Goal: Task Accomplishment & Management: Complete application form

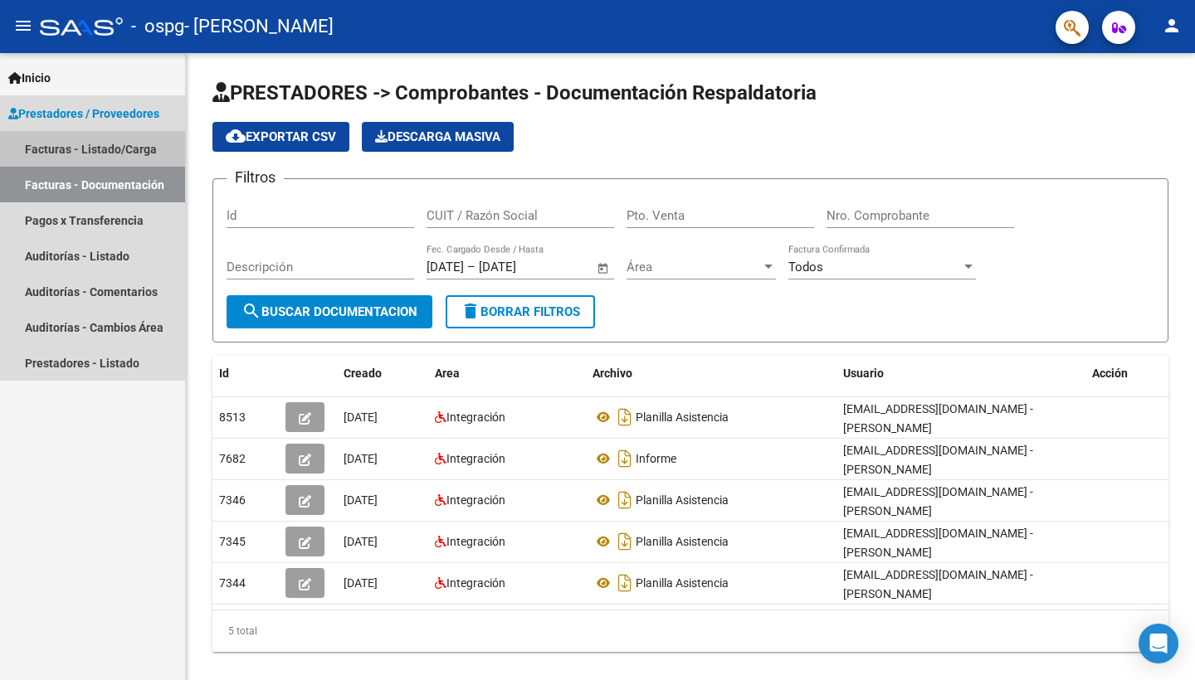
click at [105, 151] on link "Facturas - Listado/Carga" at bounding box center [92, 149] width 185 height 36
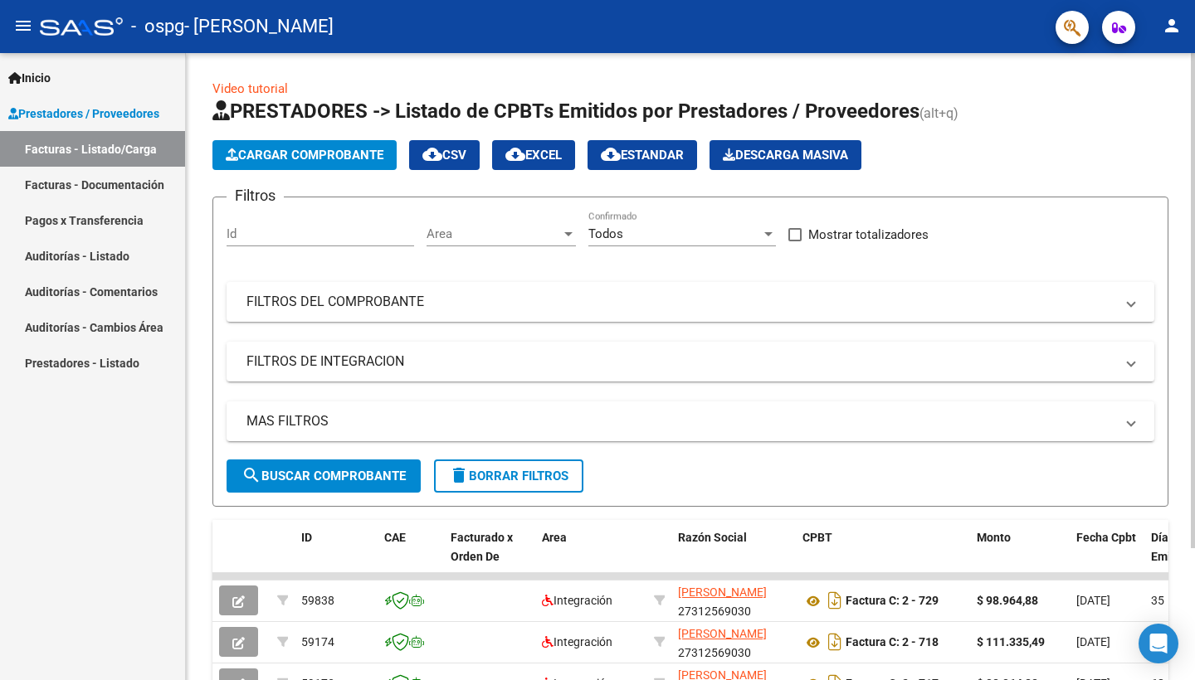
click at [281, 154] on span "Cargar Comprobante" at bounding box center [305, 155] width 158 height 15
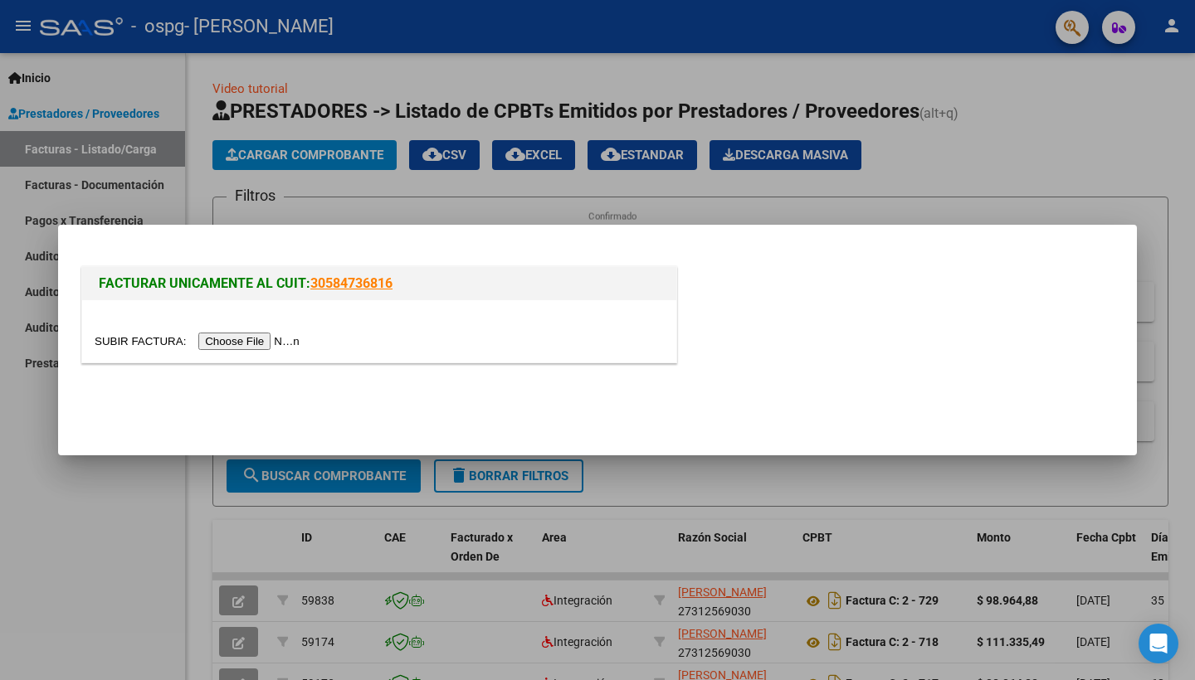
click at [217, 343] on input "file" at bounding box center [200, 341] width 210 height 17
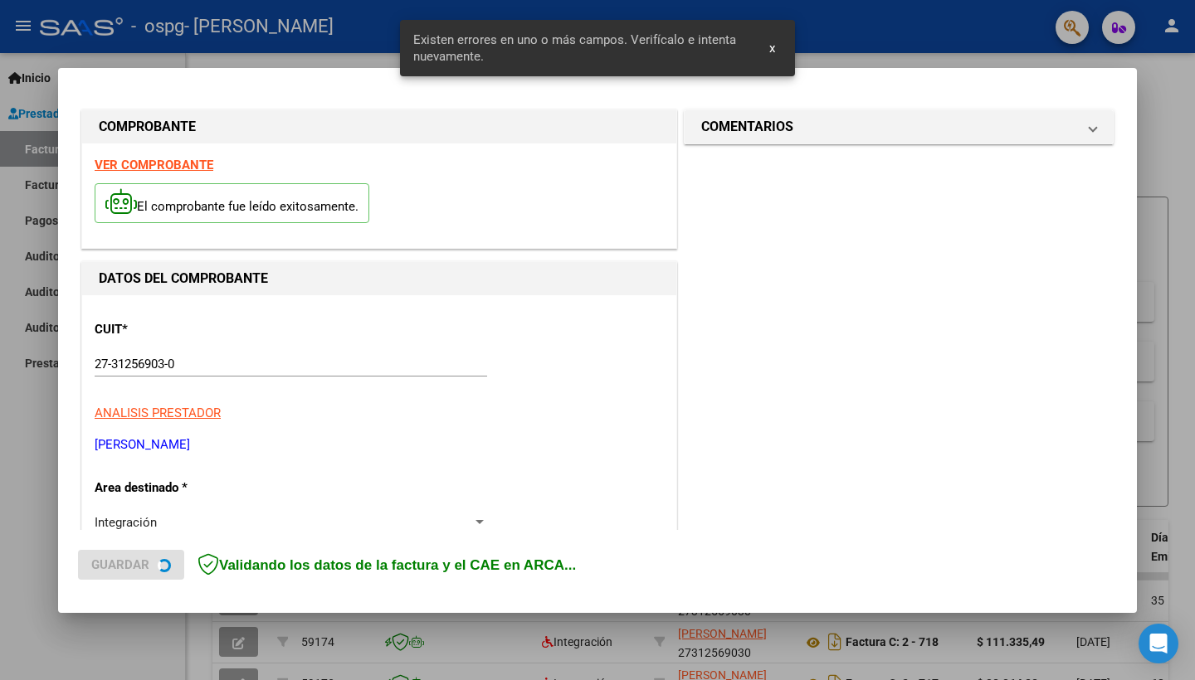
scroll to position [323, 0]
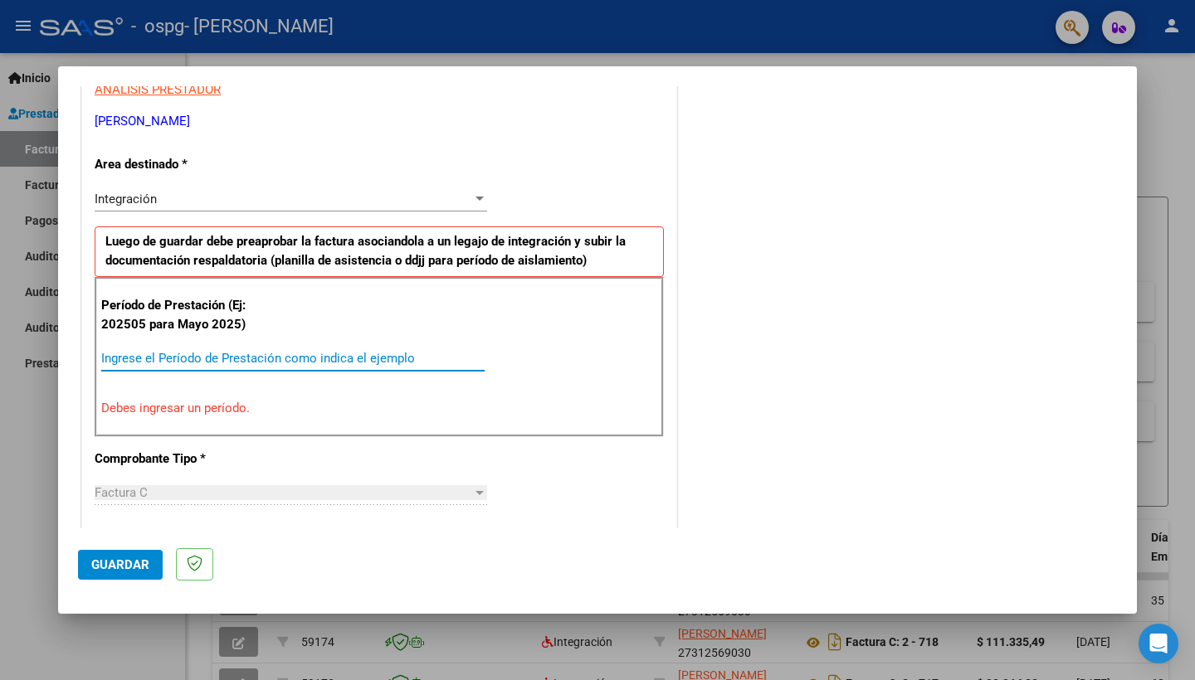
click at [313, 356] on input "Ingrese el Período de Prestación como indica el ejemplo" at bounding box center [292, 358] width 383 height 15
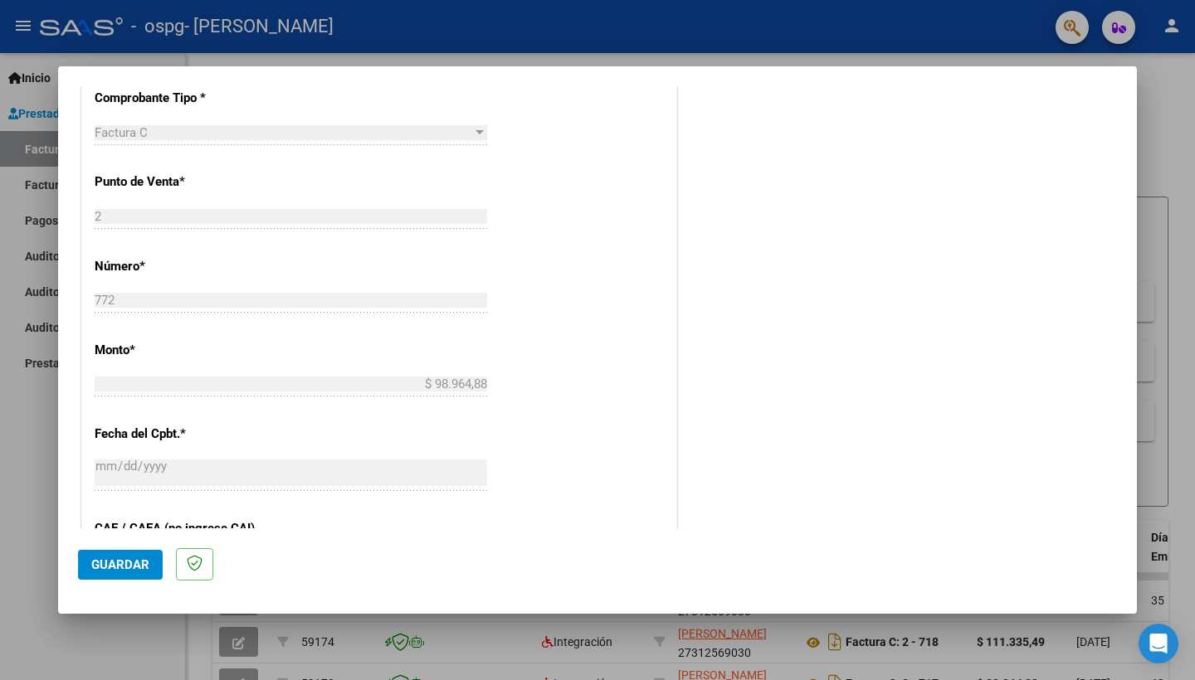
scroll to position [696, 0]
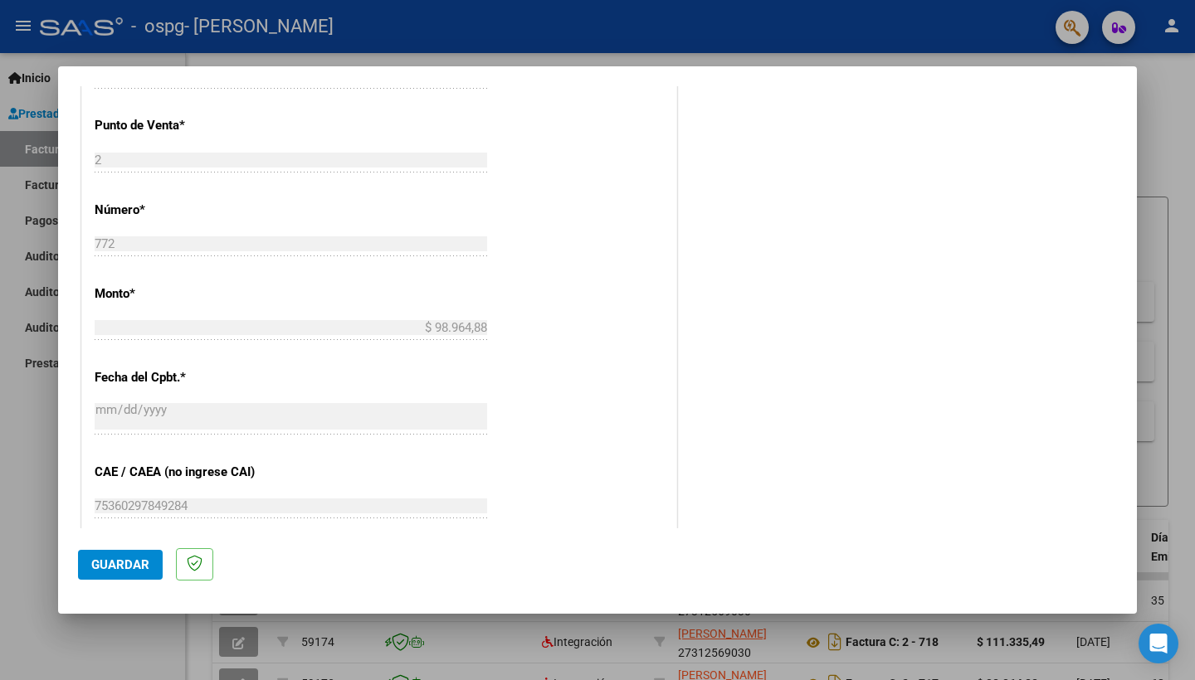
type input "202508"
click at [268, 417] on div "[DATE] Ingresar la fecha" at bounding box center [291, 418] width 392 height 36
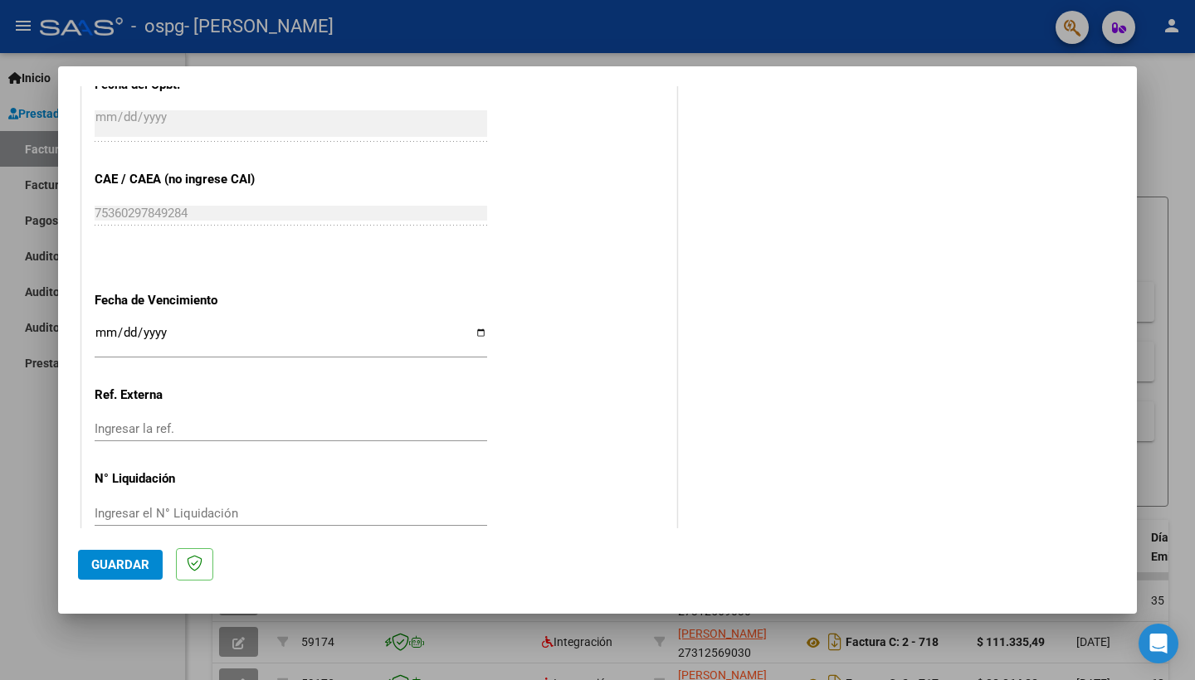
scroll to position [988, 0]
click at [133, 569] on span "Guardar" at bounding box center [120, 565] width 58 height 15
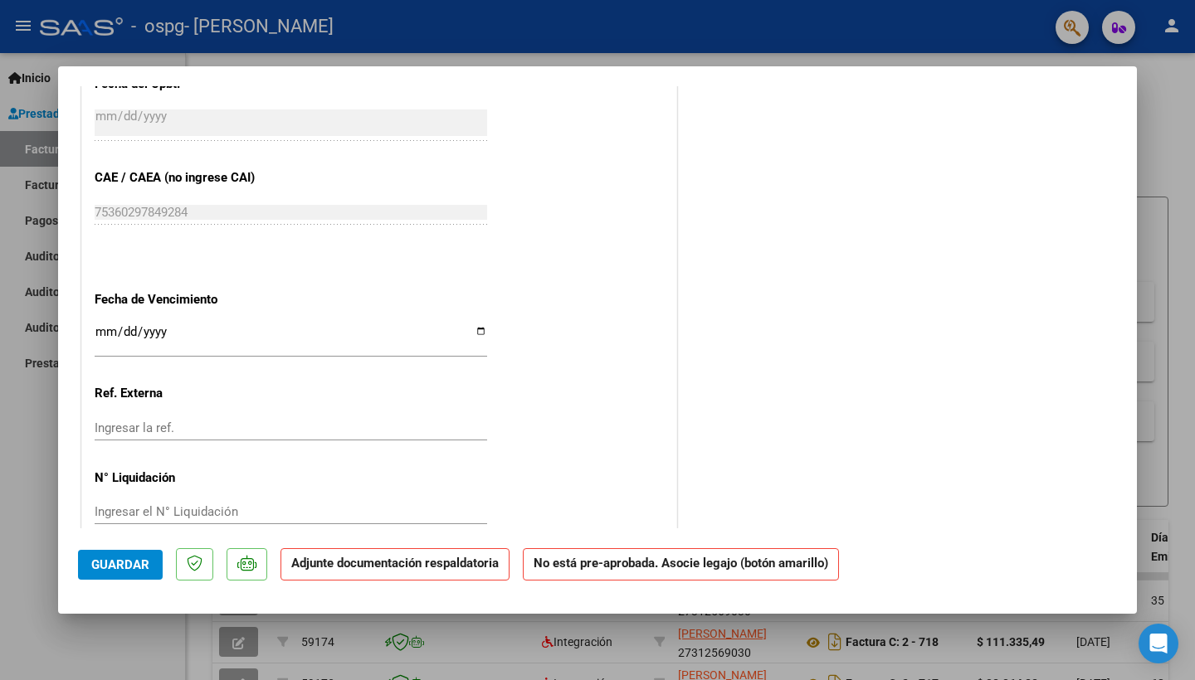
scroll to position [970, 0]
click at [407, 568] on strong "Adjunte documentación respaldatoria" at bounding box center [394, 563] width 207 height 15
click at [368, 568] on strong "Adjunte documentación respaldatoria" at bounding box center [394, 563] width 207 height 15
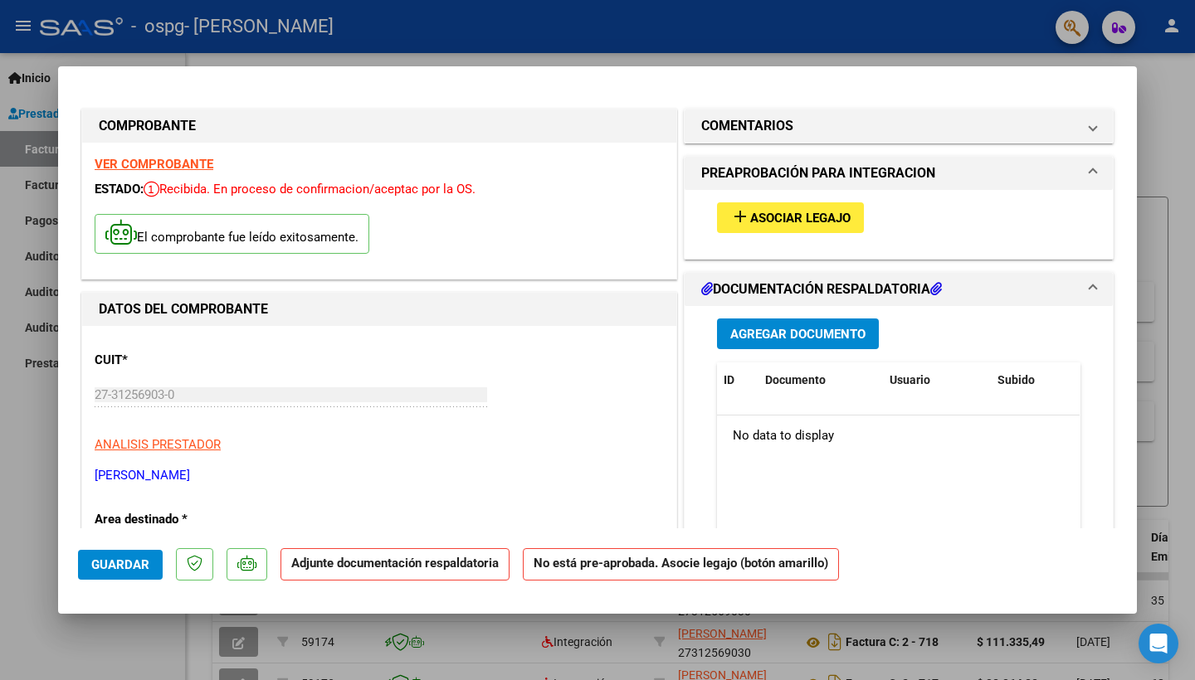
scroll to position [0, 0]
click at [799, 335] on span "Agregar Documento" at bounding box center [797, 334] width 135 height 15
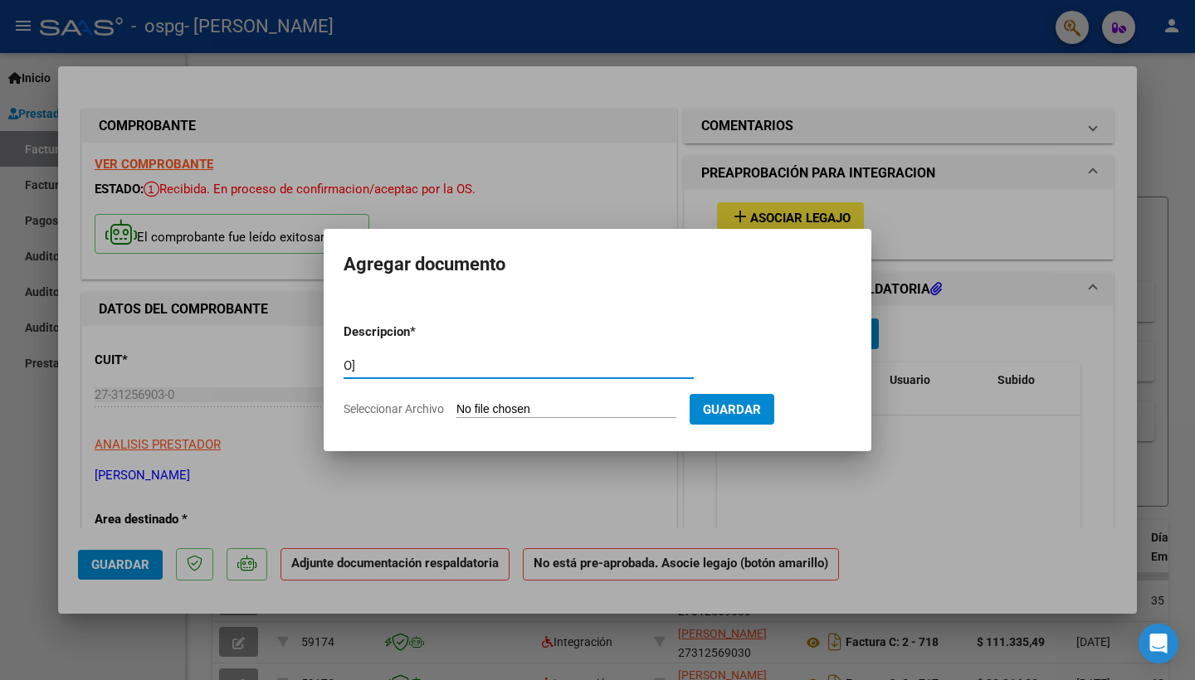
type input "O"
type input "Planilla Asistencia Agosto 2025"
click at [607, 409] on input "Seleccionar Archivo" at bounding box center [566, 410] width 220 height 16
type input "C:\fakepath\asis conformti agosto.pdf"
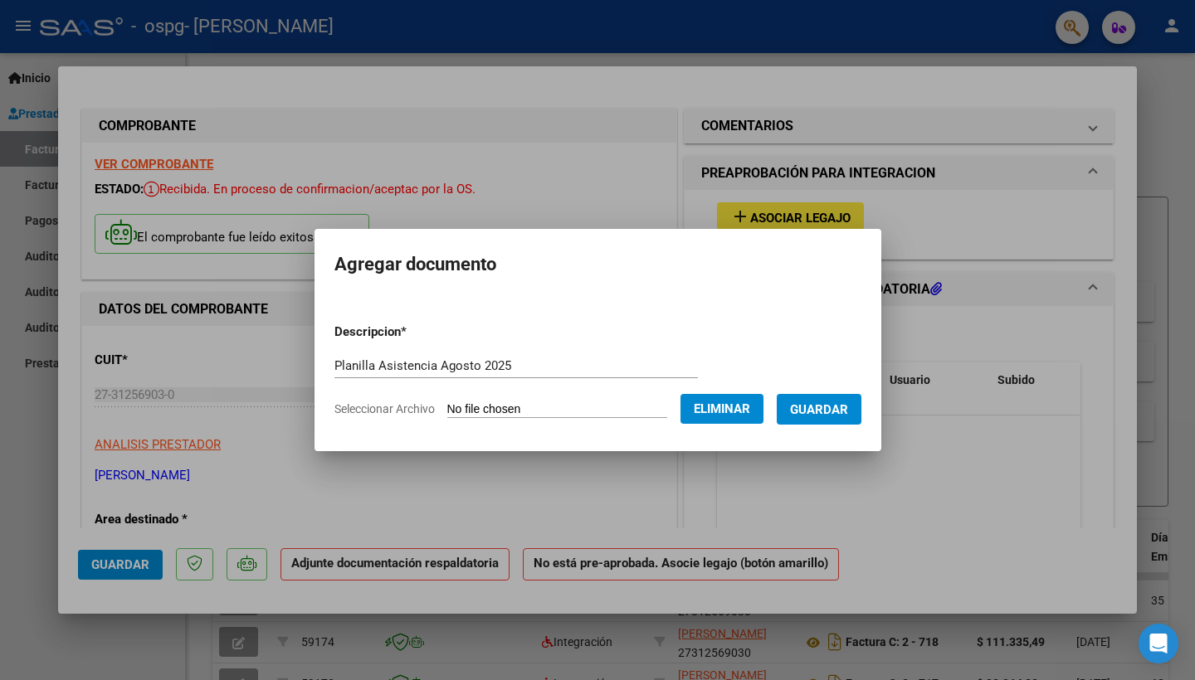
click at [833, 405] on span "Guardar" at bounding box center [819, 409] width 58 height 15
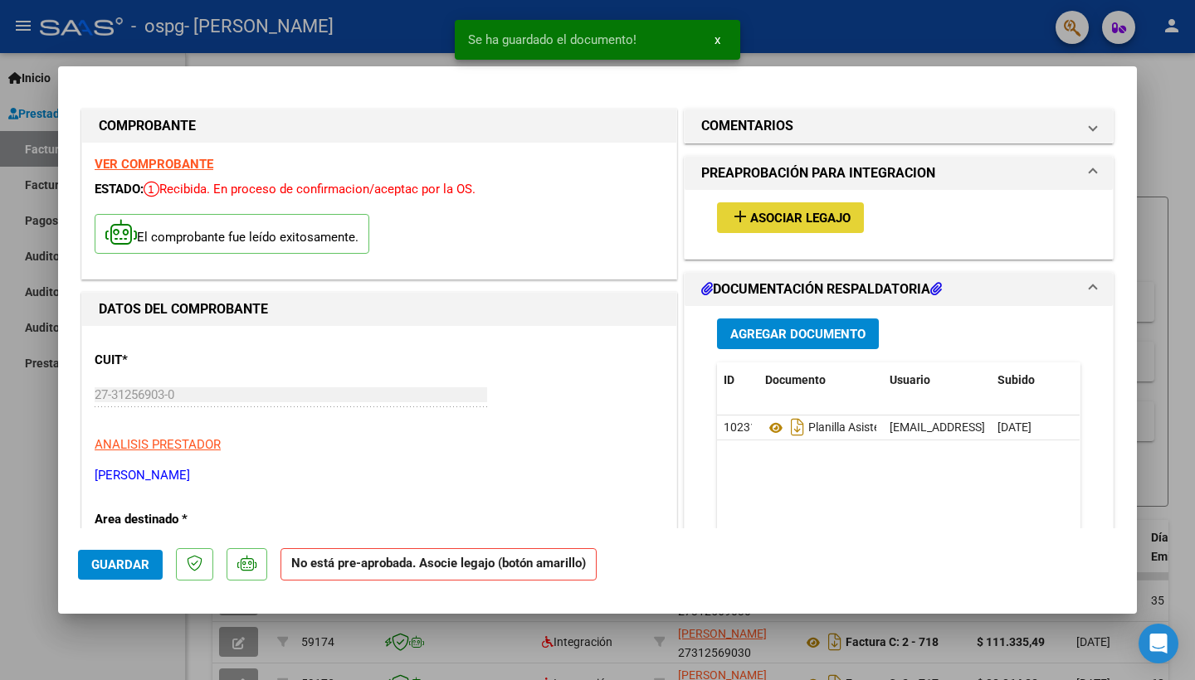
click at [791, 218] on span "Asociar Legajo" at bounding box center [800, 218] width 100 height 15
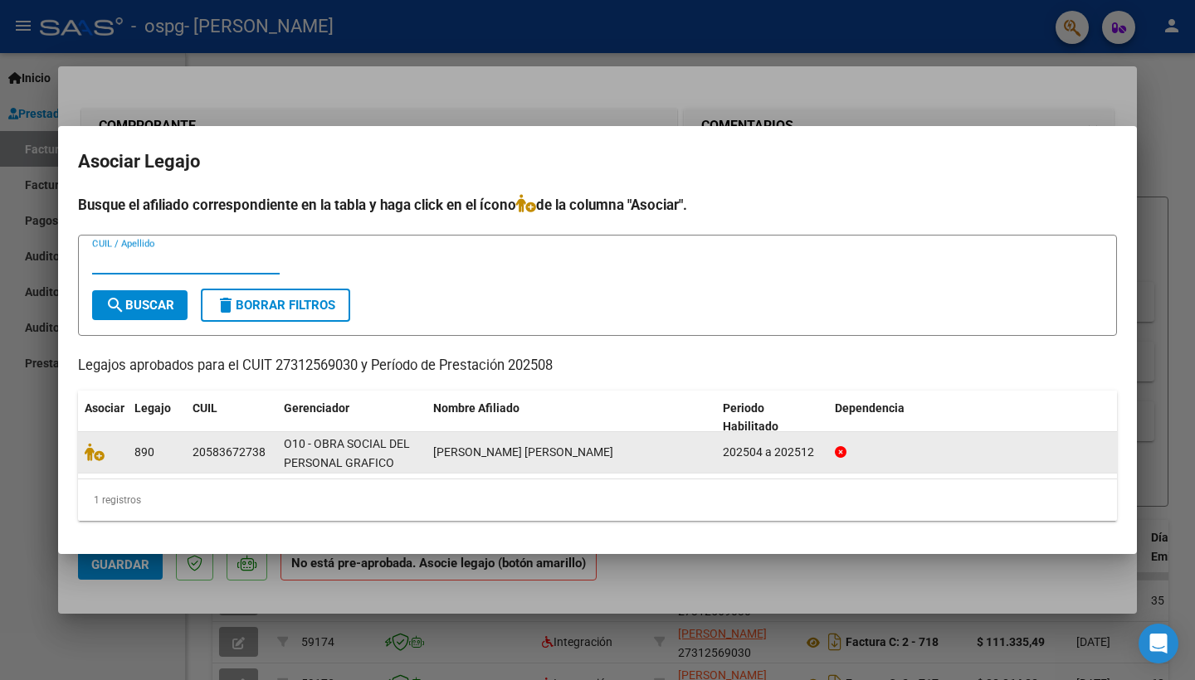
click at [505, 468] on datatable-body-cell "[PERSON_NAME] [PERSON_NAME]" at bounding box center [571, 452] width 290 height 41
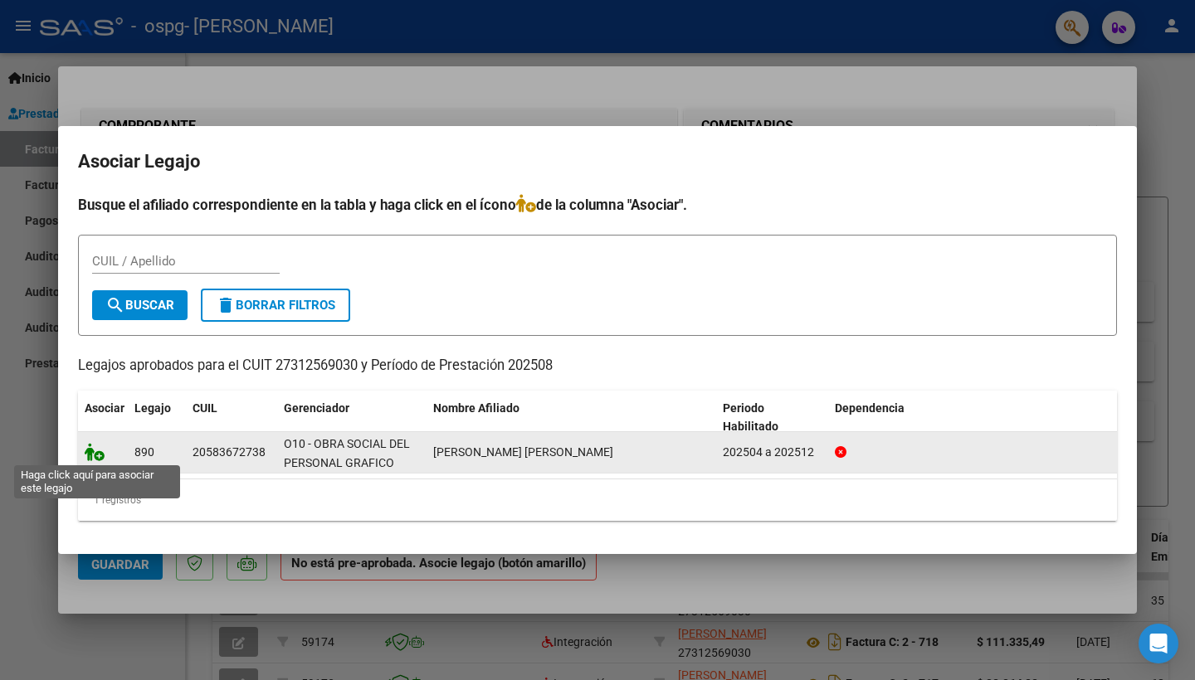
click at [103, 451] on icon at bounding box center [95, 452] width 20 height 18
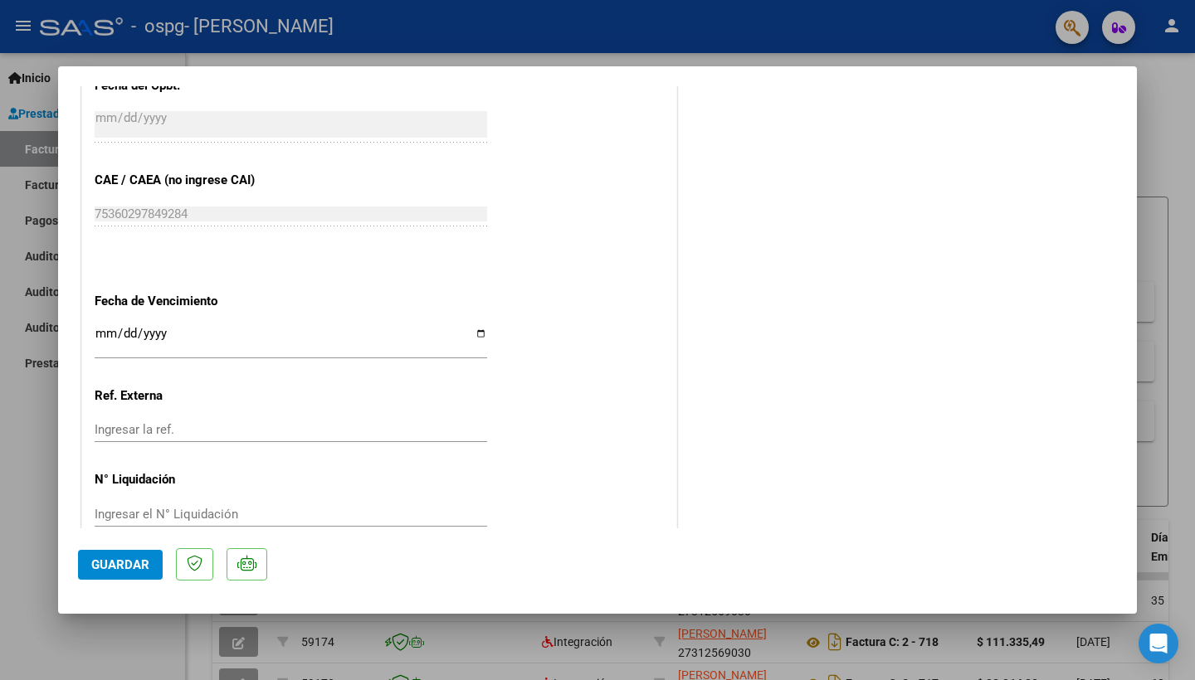
click at [95, 568] on span "Guardar" at bounding box center [120, 565] width 58 height 15
click at [139, 555] on button "Guardar" at bounding box center [120, 565] width 85 height 30
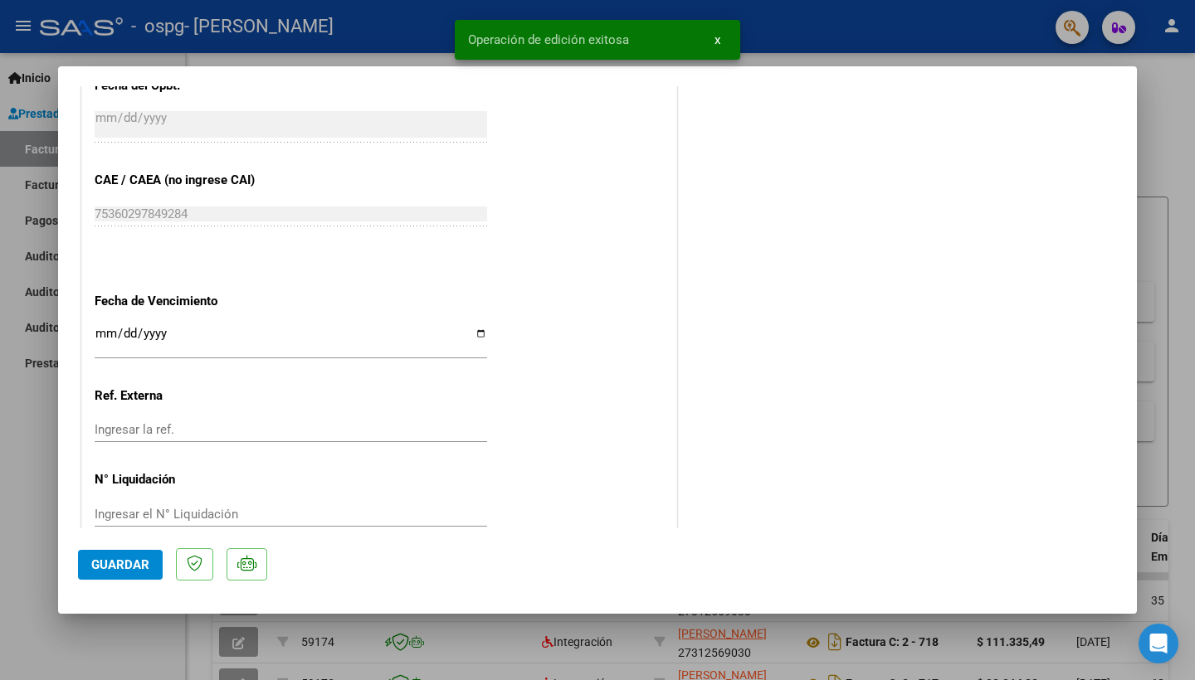
click at [38, 412] on div at bounding box center [597, 340] width 1195 height 680
